Goal: Information Seeking & Learning: Learn about a topic

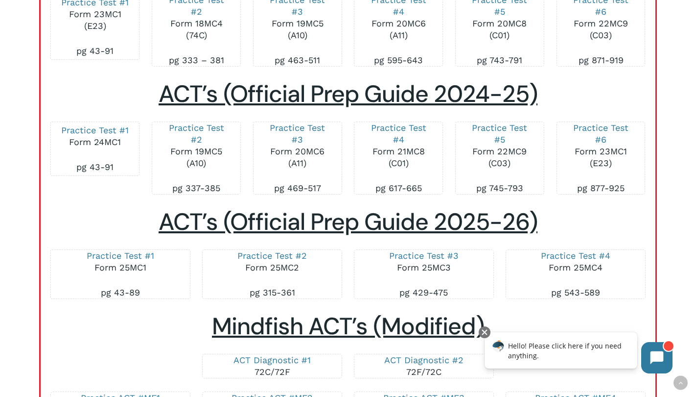
scroll to position [1726, 0]
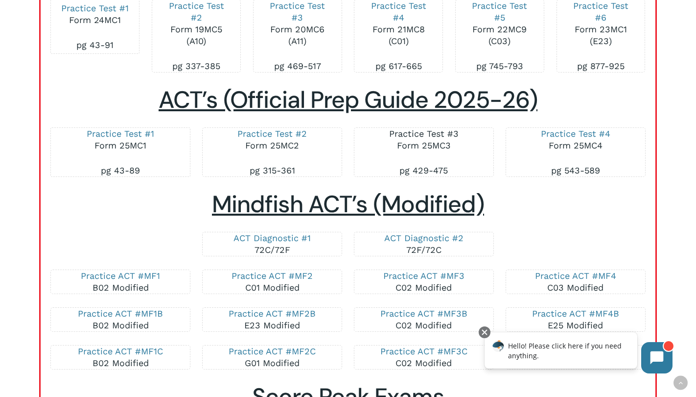
click at [446, 128] on link "Practice Test #3" at bounding box center [424, 133] width 70 height 10
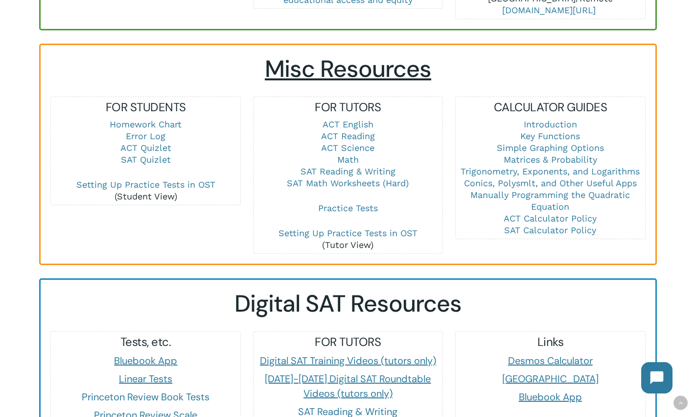
scroll to position [645, 0]
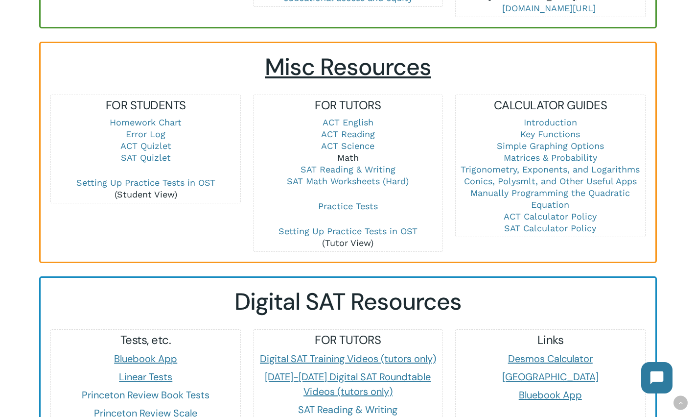
click at [347, 152] on link "Math" at bounding box center [348, 157] width 22 height 10
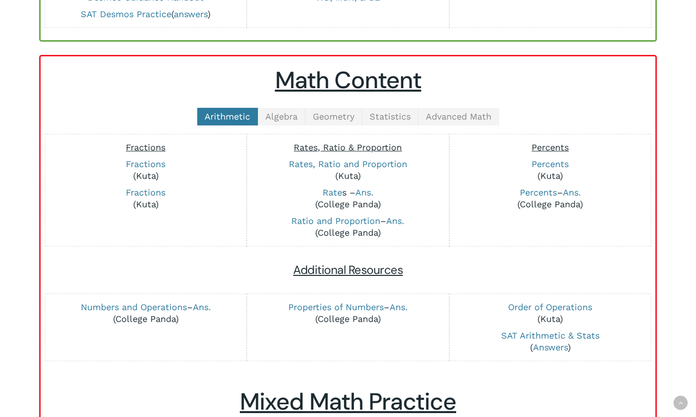
scroll to position [197, 0]
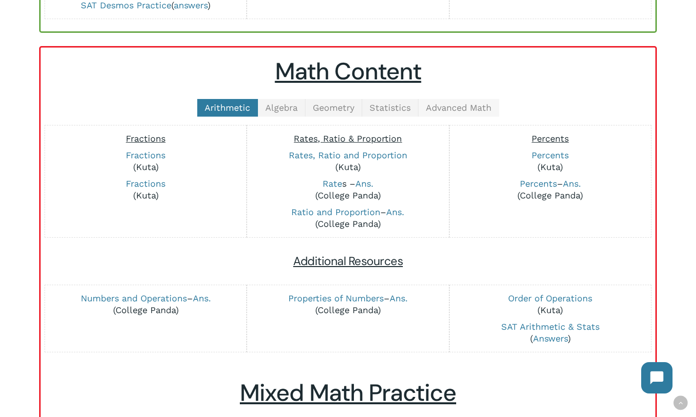
click at [455, 99] on link "Advanced Math" at bounding box center [459, 108] width 81 height 18
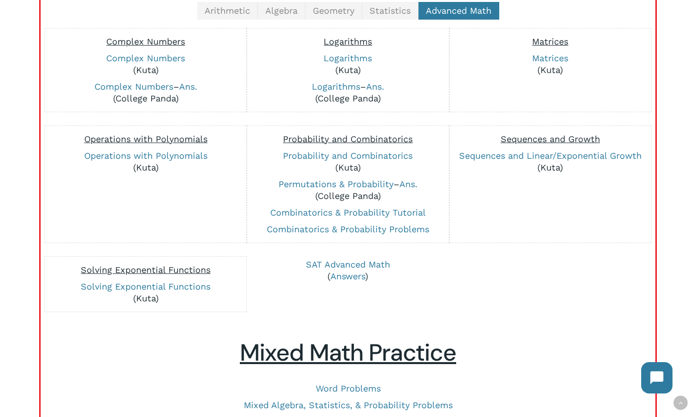
scroll to position [285, 0]
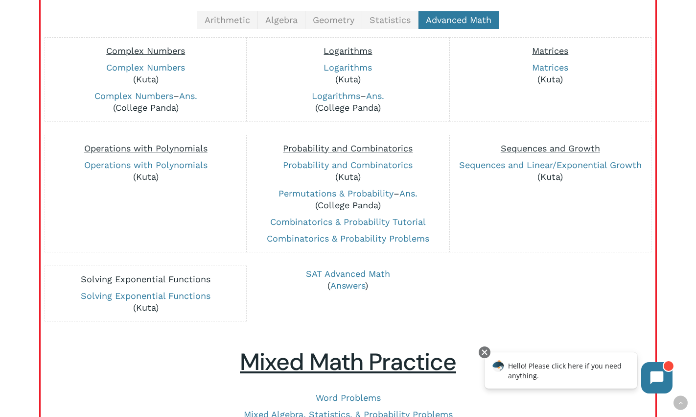
click at [339, 9] on div "Math Content Arithmetic Algebra Geometry Statistics Advanced Math Fractions Fra…" at bounding box center [347, 221] width 595 height 503
click at [334, 18] on span "Geometry" at bounding box center [334, 20] width 42 height 10
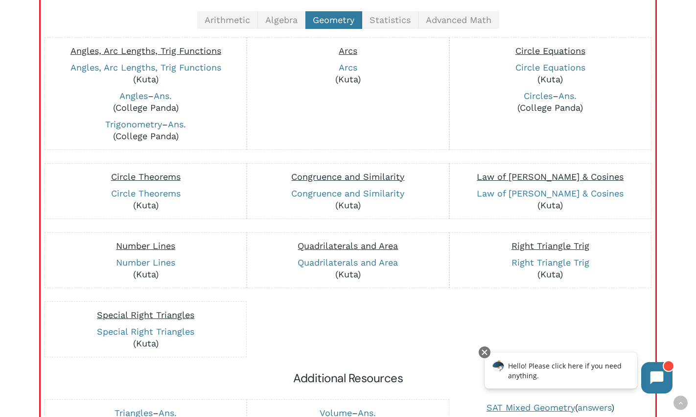
scroll to position [293, 0]
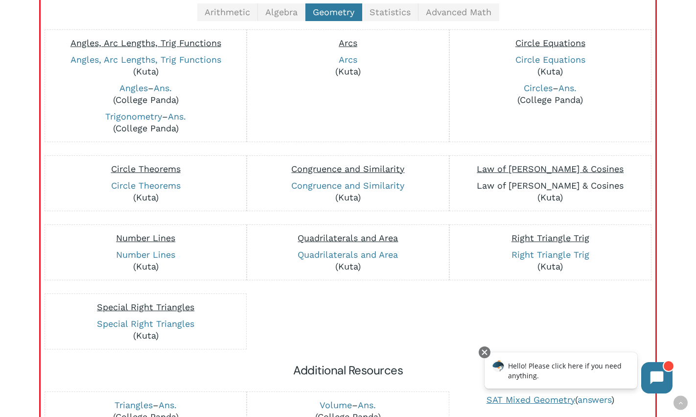
click at [552, 186] on link "Law of [PERSON_NAME] & Cosines" at bounding box center [550, 185] width 147 height 10
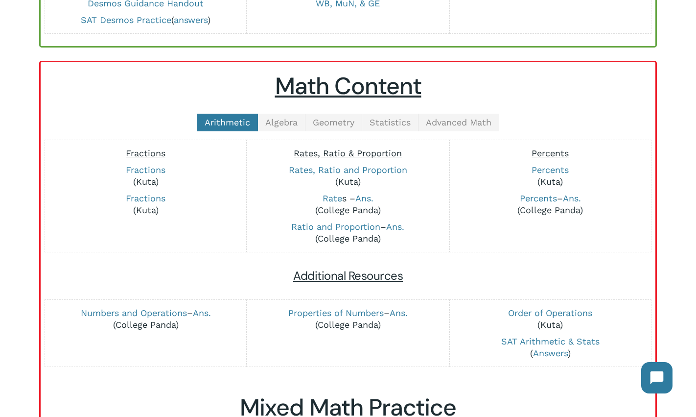
scroll to position [181, 0]
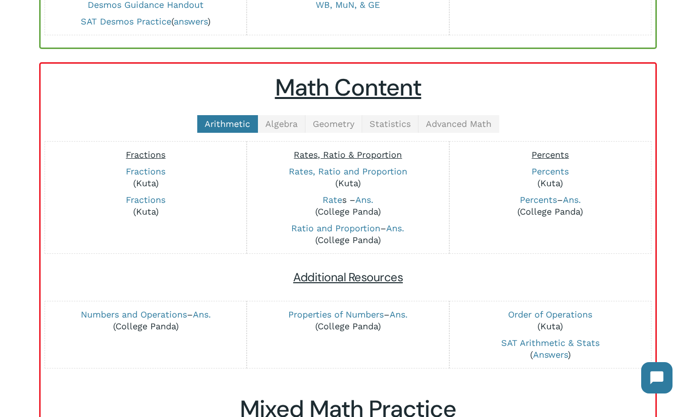
click at [326, 123] on span "Geometry" at bounding box center [334, 124] width 42 height 10
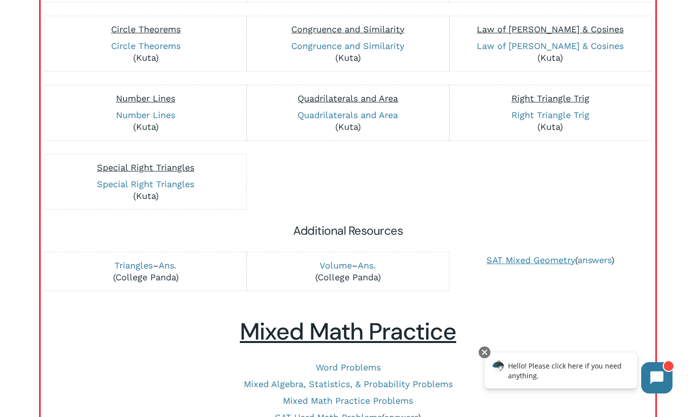
scroll to position [433, 0]
click at [33, 226] on div "Math Math Strategies Making Up Numbers Desmos Guidance Handout SAT Desmos Pract…" at bounding box center [348, 44] width 696 height 816
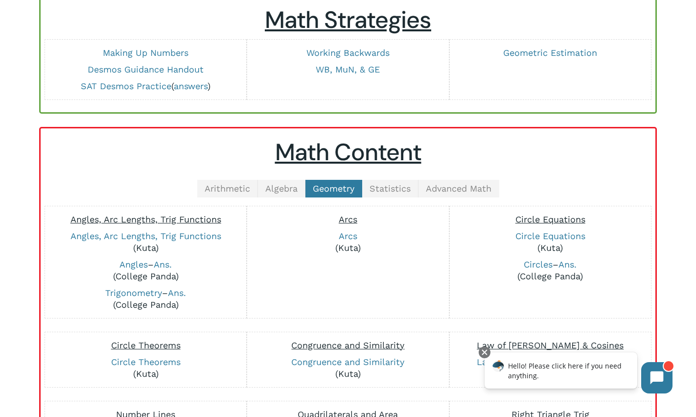
scroll to position [0, 0]
